Goal: Complete application form

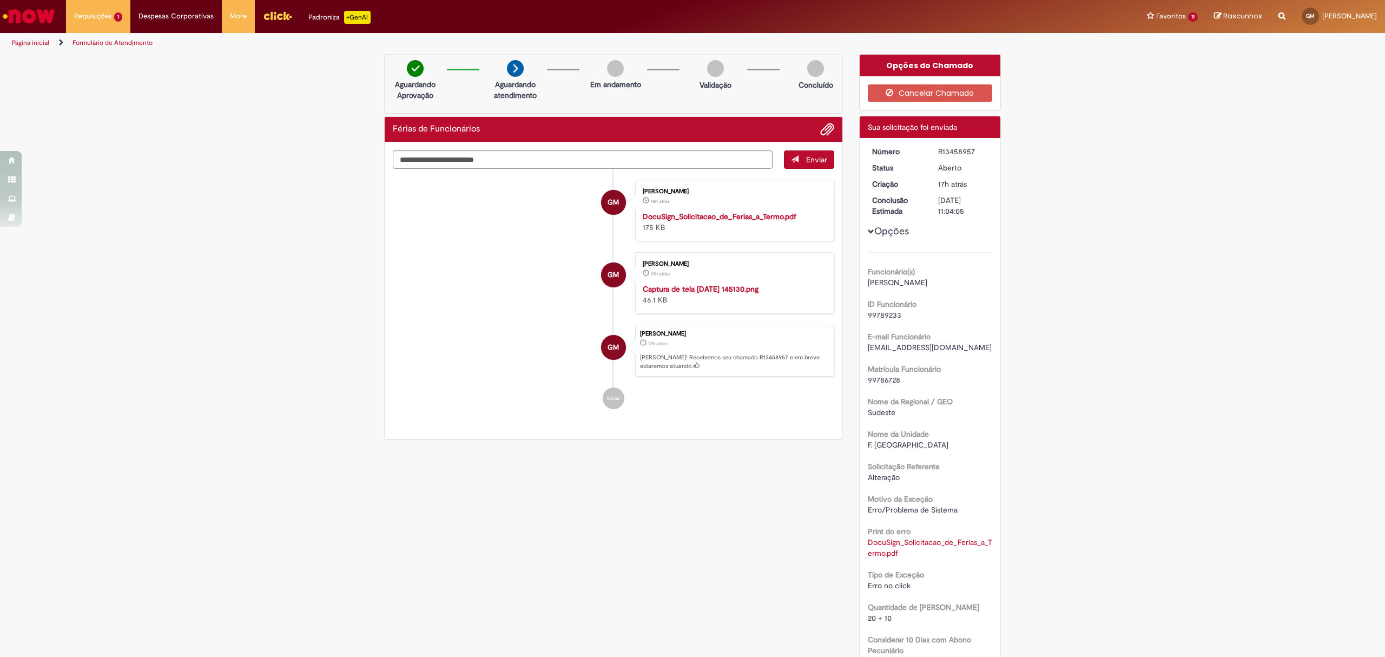
scroll to position [1, 0]
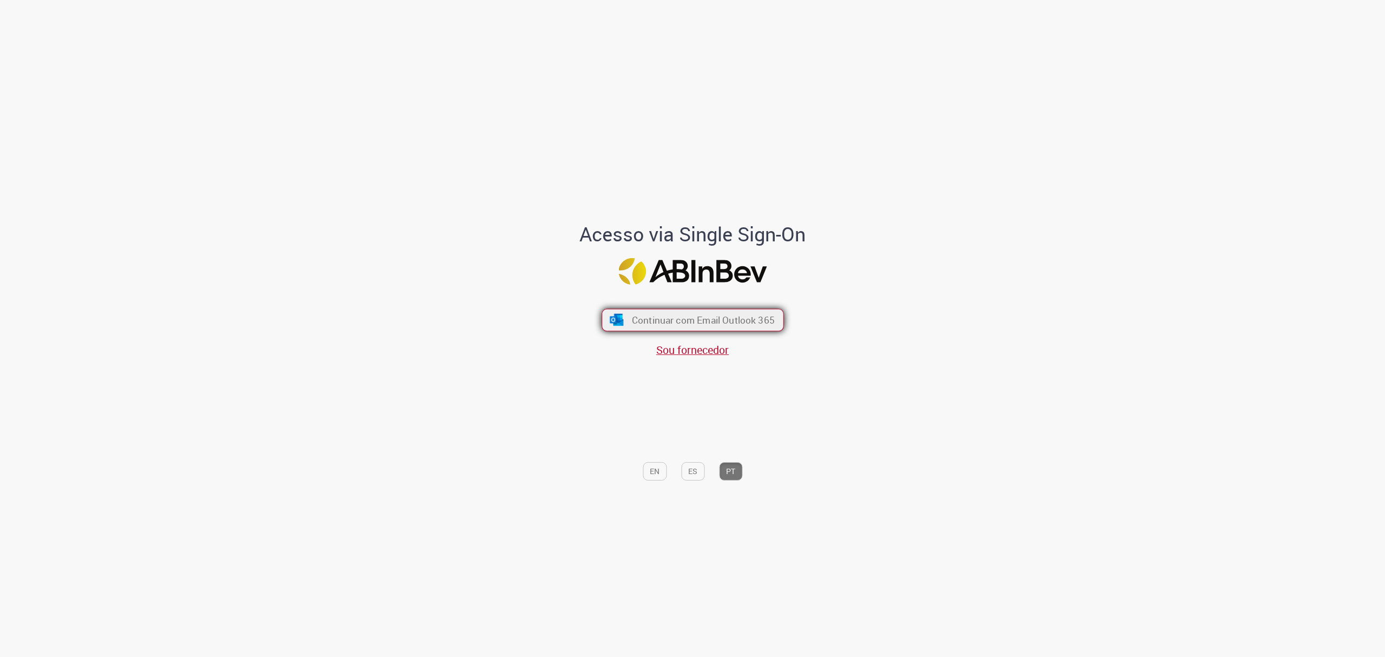
click at [736, 324] on span "Continuar com Email Outlook 365" at bounding box center [702, 320] width 143 height 12
